Goal: Transaction & Acquisition: Download file/media

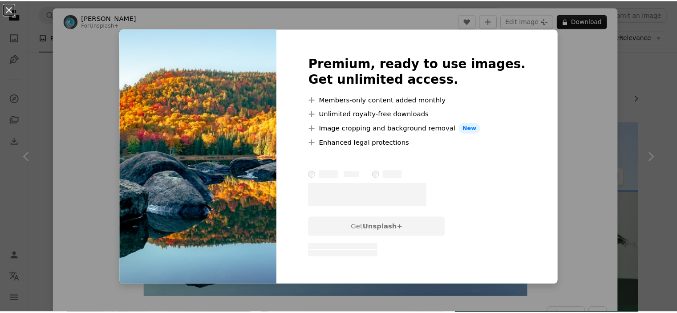
scroll to position [1157, 0]
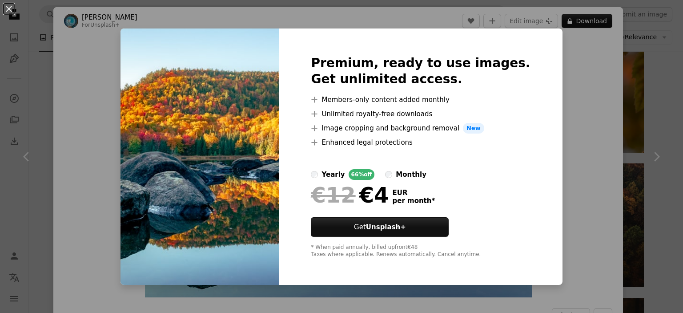
click at [569, 78] on div "An X shape Premium, ready to use images. Get unlimited access. A plus sign Memb…" at bounding box center [341, 156] width 683 height 313
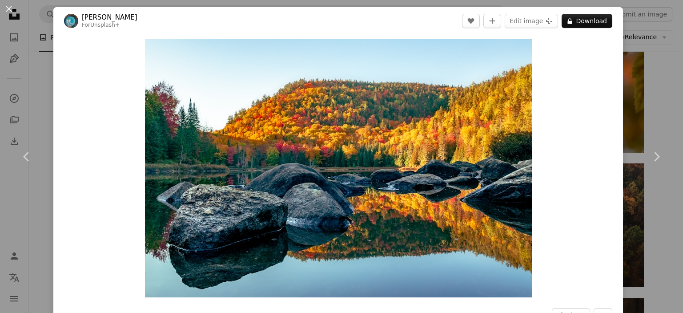
click at [637, 81] on div "An X shape Chevron left Chevron right [PERSON_NAME] For Unsplash+ A heart A plu…" at bounding box center [341, 156] width 683 height 313
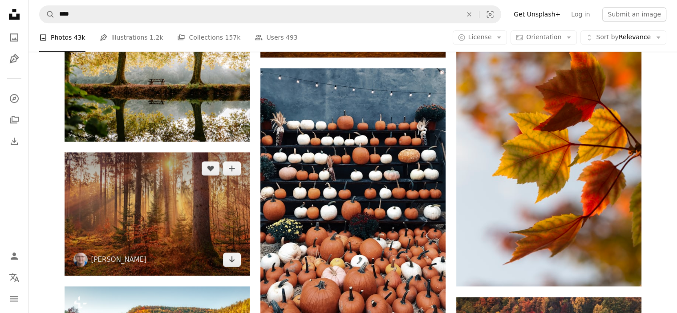
scroll to position [1201, 0]
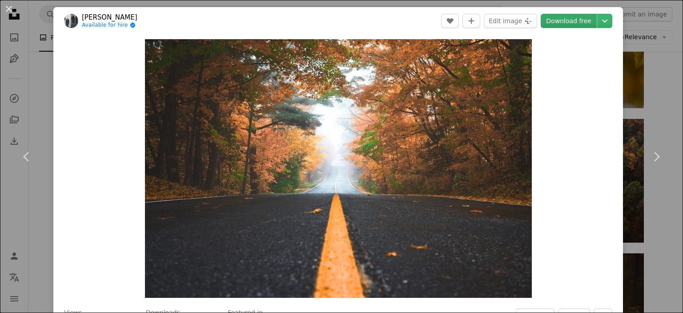
click at [560, 21] on link "Download free" at bounding box center [569, 21] width 56 height 14
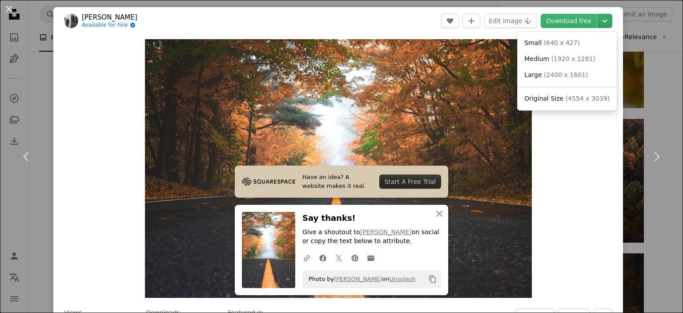
click at [598, 26] on button "Chevron down" at bounding box center [605, 21] width 15 height 14
click at [561, 100] on span "Original Size ( 4554 x 3039 )" at bounding box center [567, 98] width 85 height 9
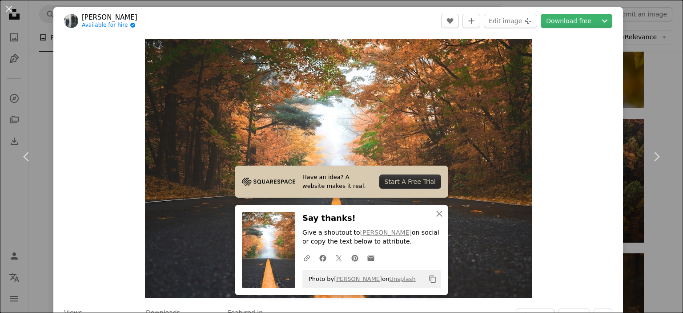
click at [633, 81] on div "An X shape Chevron left Chevron right [PERSON_NAME] Available for hire A checkm…" at bounding box center [341, 156] width 683 height 313
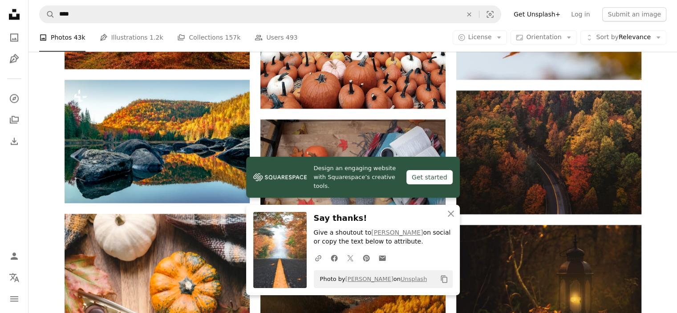
scroll to position [1335, 0]
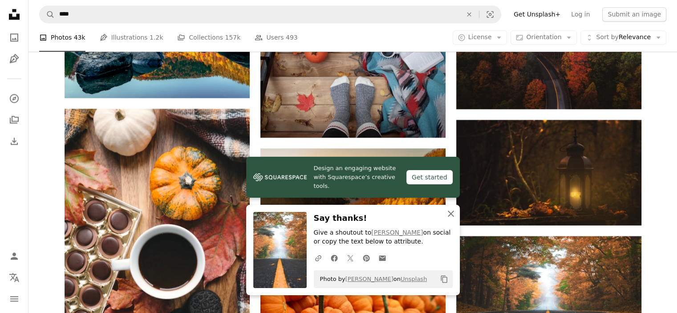
click at [452, 215] on icon "button" at bounding box center [451, 213] width 6 height 6
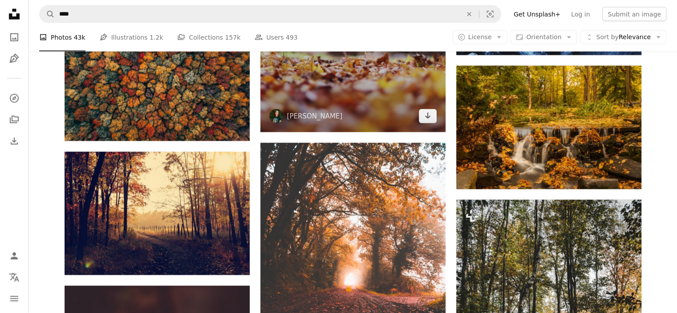
scroll to position [2047, 0]
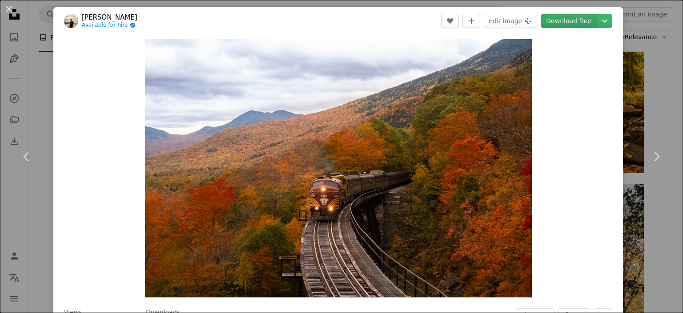
click at [568, 24] on link "Download free" at bounding box center [569, 21] width 56 height 14
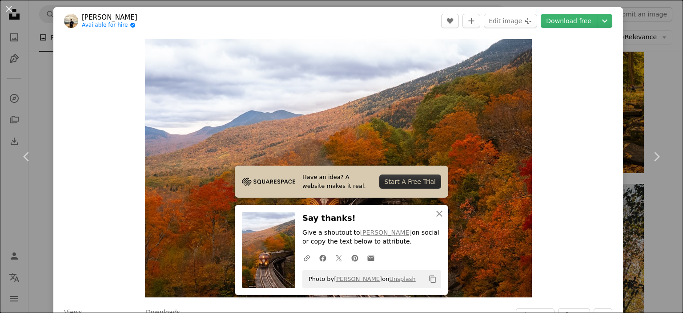
click at [637, 112] on div "An X shape Chevron left Chevron right Balazs Busznyak Available for hire A chec…" at bounding box center [341, 156] width 683 height 313
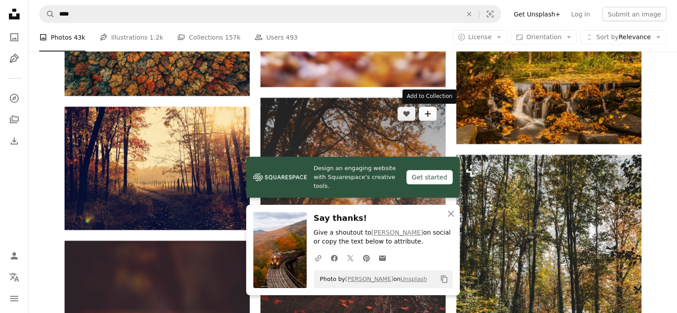
scroll to position [2180, 0]
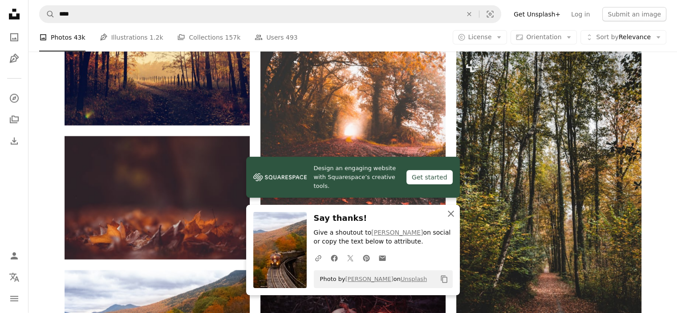
click at [452, 210] on icon "An X shape" at bounding box center [450, 213] width 11 height 11
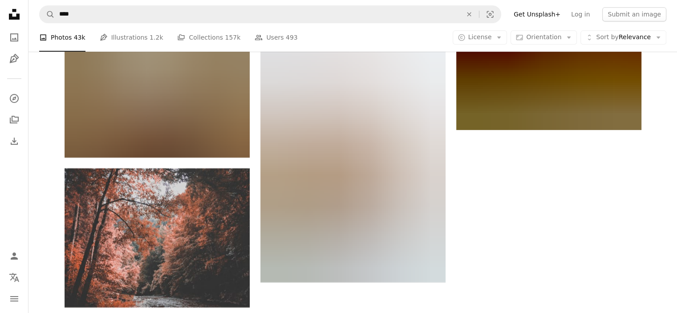
scroll to position [3960, 0]
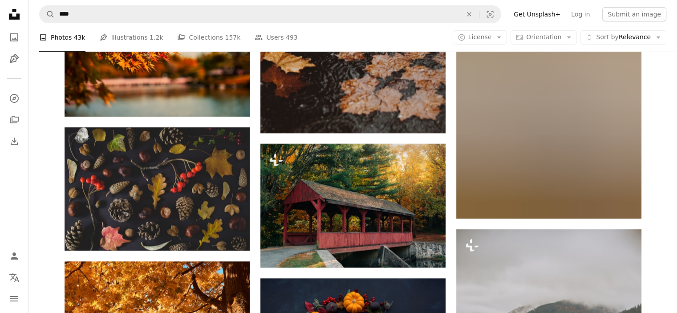
scroll to position [3426, 0]
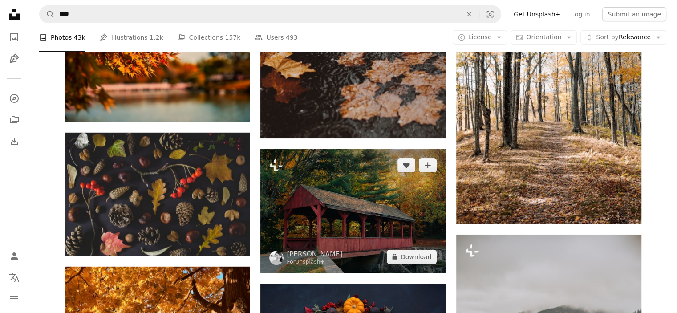
click at [374, 213] on img at bounding box center [352, 211] width 185 height 124
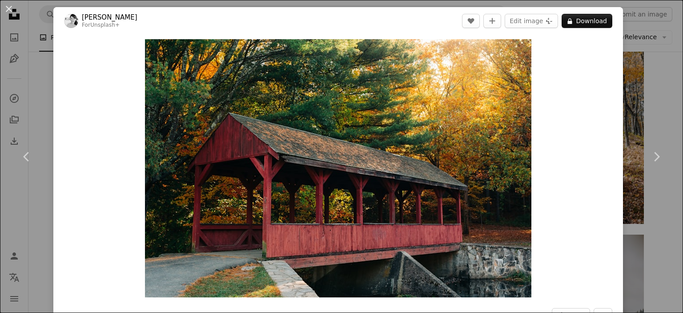
click at [640, 112] on div "An X shape Chevron left Chevron right [PERSON_NAME] For Unsplash+ A heart A plu…" at bounding box center [341, 156] width 683 height 313
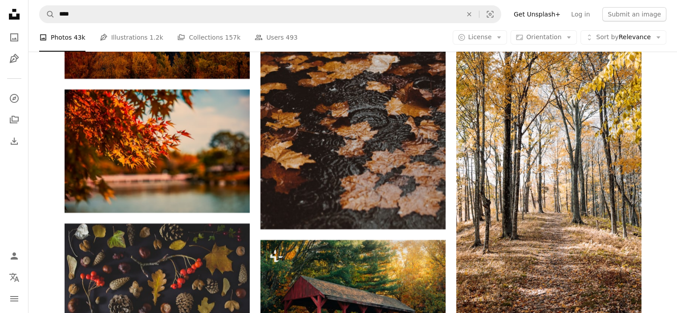
scroll to position [3337, 0]
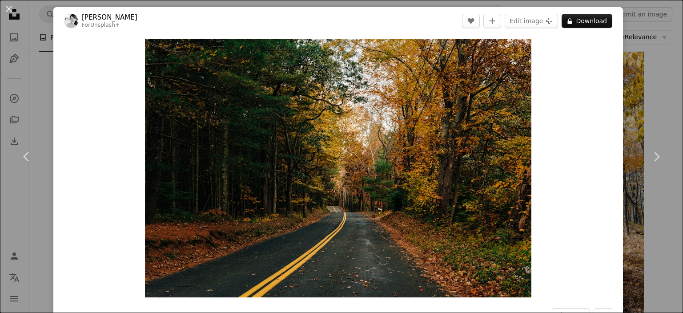
click at [630, 71] on div "An X shape Chevron left Chevron right [PERSON_NAME] For Unsplash+ A heart A plu…" at bounding box center [341, 156] width 683 height 313
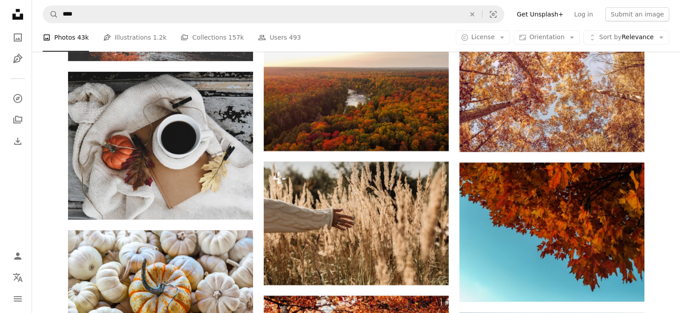
scroll to position [4049, 0]
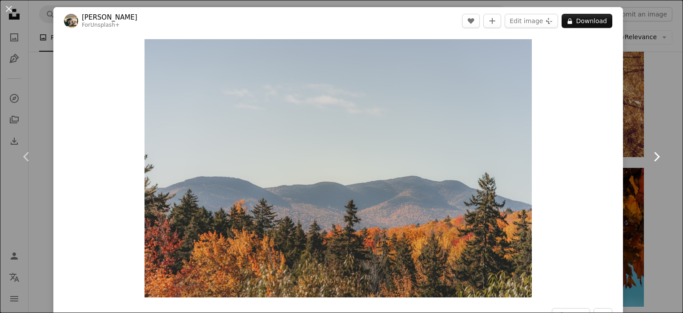
click at [639, 118] on link "Chevron right" at bounding box center [656, 156] width 53 height 85
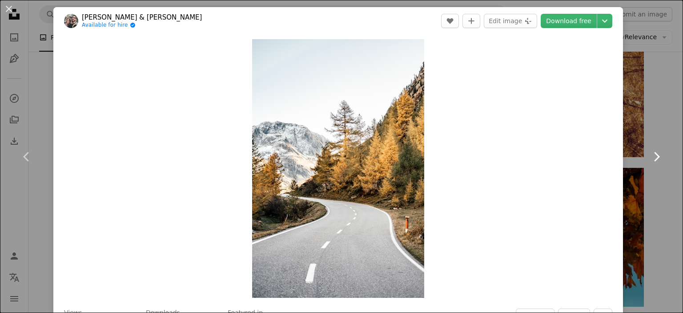
click at [665, 116] on link "Chevron right" at bounding box center [656, 156] width 53 height 85
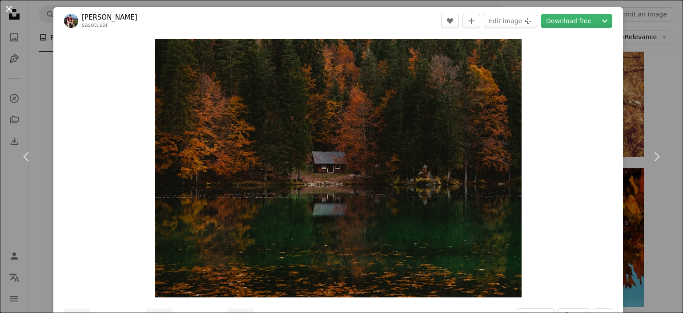
click at [11, 11] on button "An X shape" at bounding box center [9, 9] width 11 height 11
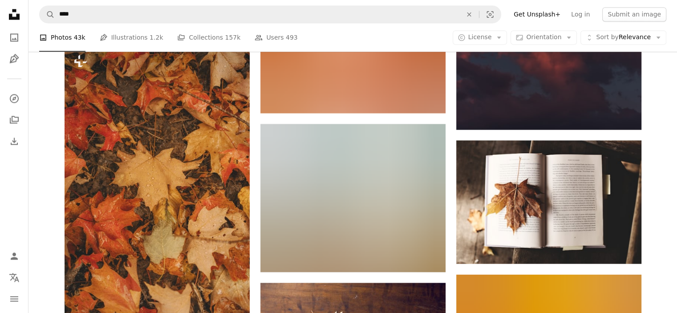
scroll to position [4939, 0]
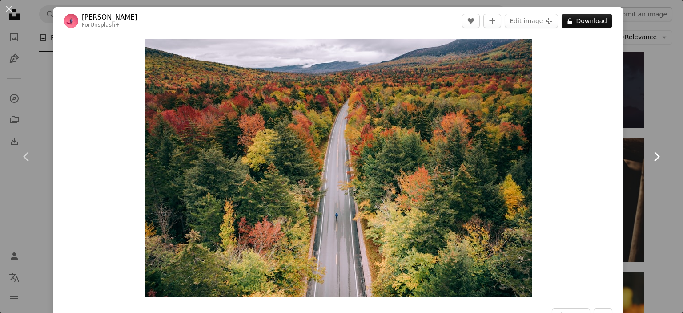
click at [633, 121] on link "Chevron right" at bounding box center [656, 156] width 53 height 85
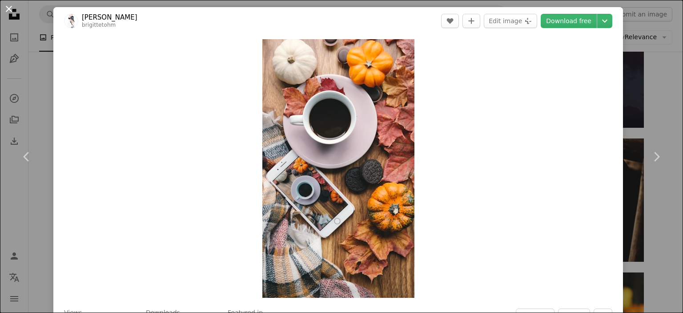
click at [11, 10] on button "An X shape" at bounding box center [9, 9] width 11 height 11
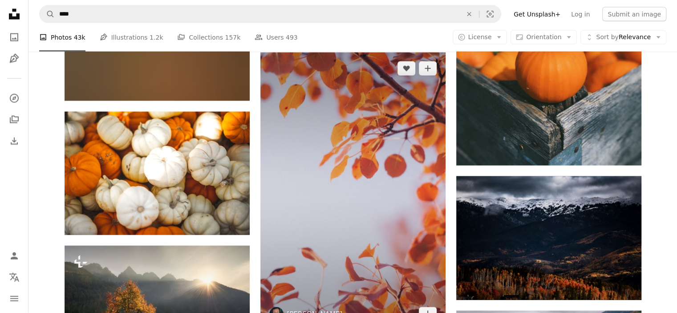
scroll to position [5294, 0]
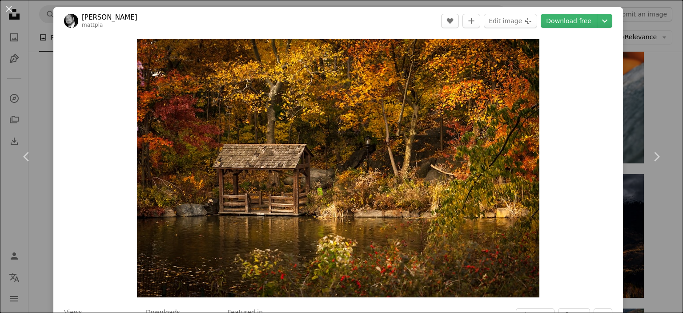
click at [653, 92] on div "An X shape Chevron left Chevron right [PERSON_NAME] mattpla A heart A plus sign…" at bounding box center [341, 156] width 683 height 313
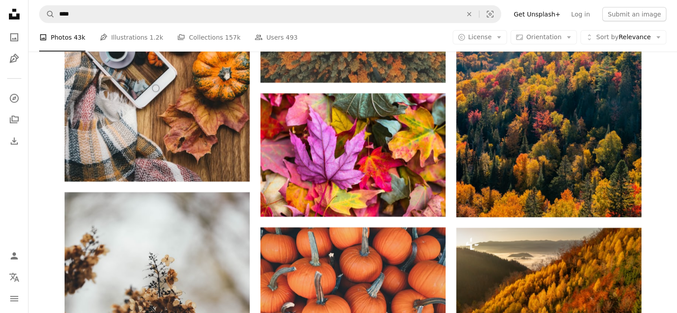
scroll to position [5917, 0]
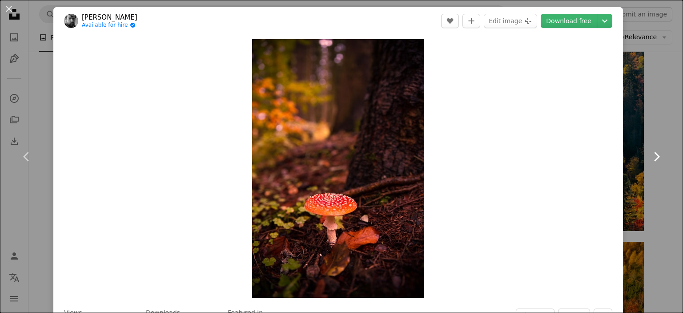
click at [650, 115] on link "Chevron right" at bounding box center [656, 156] width 53 height 85
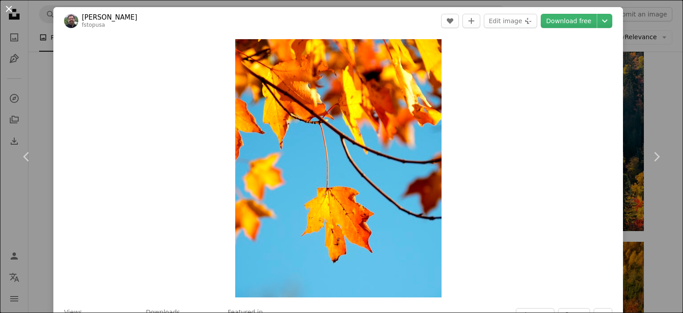
click at [12, 11] on button "An X shape" at bounding box center [9, 9] width 11 height 11
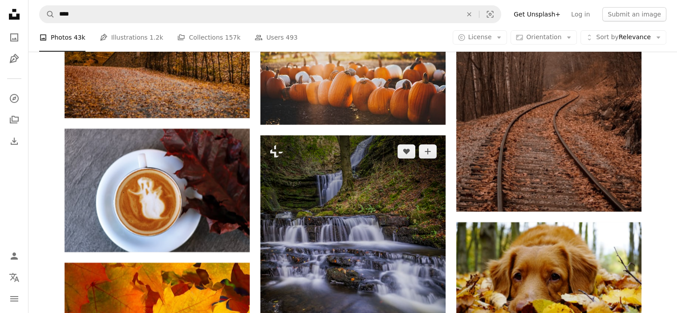
scroll to position [7163, 0]
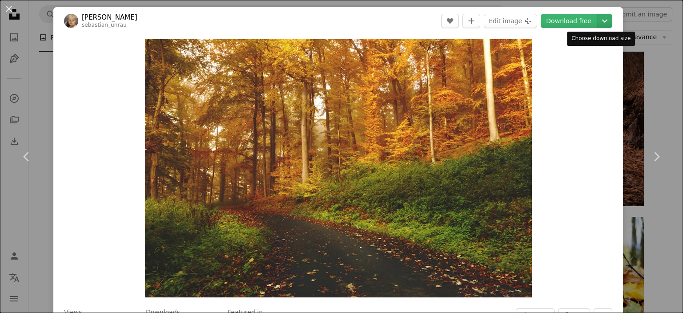
click at [602, 22] on icon "Chevron down" at bounding box center [605, 21] width 14 height 11
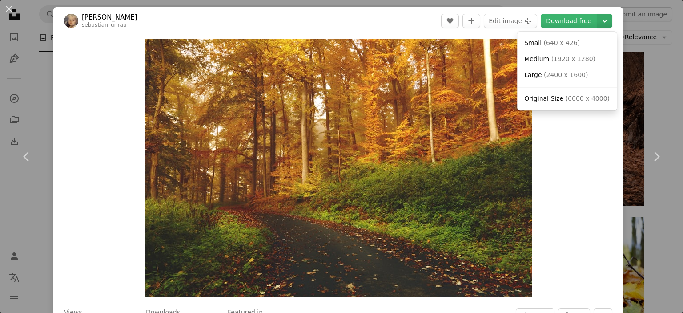
click at [602, 22] on icon "Chevron down" at bounding box center [605, 21] width 14 height 11
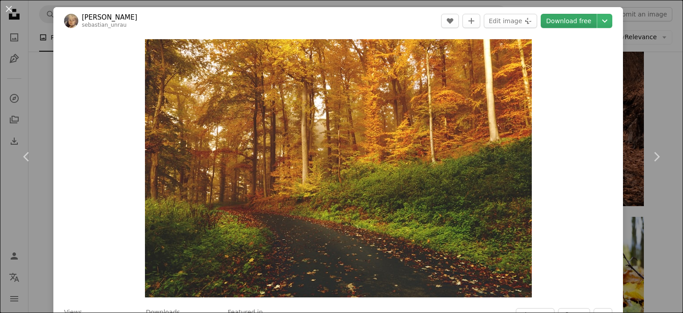
click at [560, 17] on link "Download free" at bounding box center [569, 21] width 56 height 14
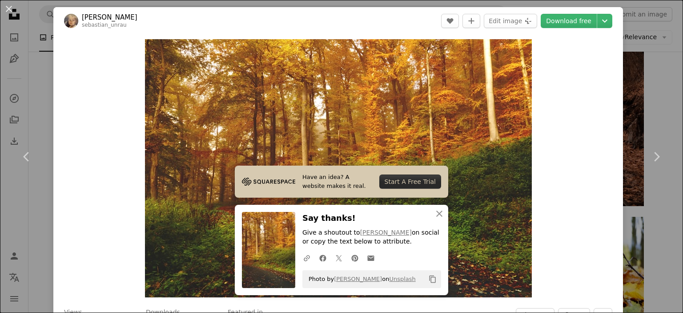
click at [654, 84] on div "An X shape Chevron left Chevron right [PERSON_NAME] sebastian_unrau A heart A p…" at bounding box center [341, 156] width 683 height 313
